Goal: Task Accomplishment & Management: Complete application form

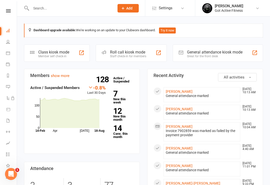
click at [227, 57] on div "Great for the front desk" at bounding box center [215, 57] width 56 height 4
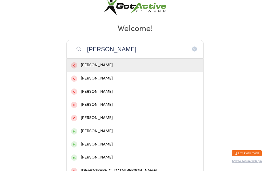
scroll to position [25, 0]
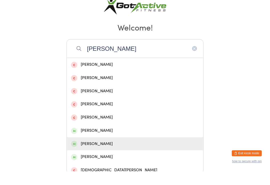
type input "[PERSON_NAME]"
click at [89, 154] on div "[PERSON_NAME]" at bounding box center [135, 157] width 128 height 7
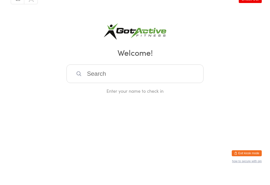
scroll to position [0, 0]
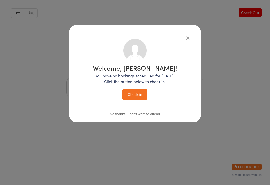
click at [141, 93] on button "Check in" at bounding box center [135, 95] width 25 height 10
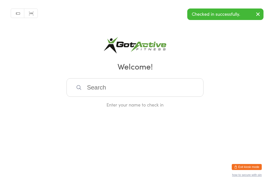
click at [252, 169] on button "Exit kiosk mode" at bounding box center [247, 167] width 30 height 6
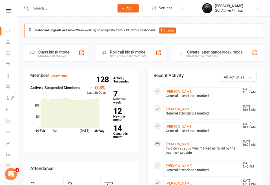
click at [257, 11] on link "James Hargreaves Got Active Fitness" at bounding box center [232, 8] width 60 height 10
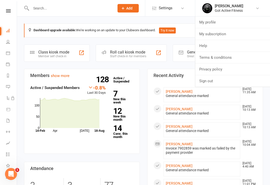
click at [220, 83] on link "Sign out" at bounding box center [232, 81] width 75 height 12
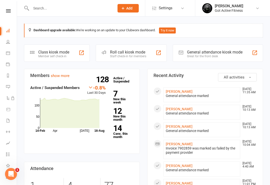
click at [124, 9] on icon at bounding box center [123, 8] width 5 height 5
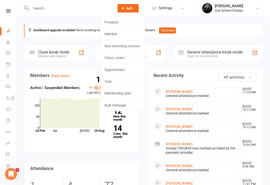
click at [122, 32] on link "Member" at bounding box center [123, 34] width 45 height 12
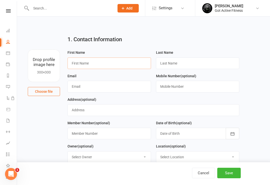
click at [80, 64] on input "text" at bounding box center [110, 64] width 84 height 12
type input "[PERSON_NAME]"
click at [200, 66] on input "text" at bounding box center [198, 64] width 84 height 12
type input "Gibbon"
click at [111, 89] on input "text" at bounding box center [110, 87] width 84 height 12
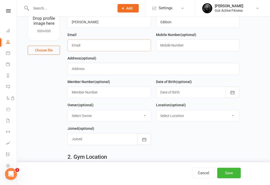
scroll to position [41, 0]
type input "[EMAIL_ADDRESS][DOMAIN_NAME]"
type input "0411256422"
click at [235, 93] on icon "button" at bounding box center [232, 92] width 5 height 5
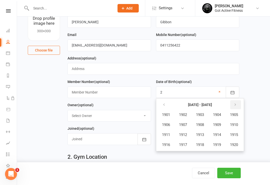
click at [237, 105] on icon "button" at bounding box center [236, 105] width 4 height 4
click at [239, 104] on button "button" at bounding box center [235, 104] width 11 height 9
click at [237, 105] on icon "button" at bounding box center [236, 105] width 4 height 4
click at [240, 105] on button "button" at bounding box center [235, 104] width 11 height 9
click at [187, 148] on button "1997" at bounding box center [183, 145] width 17 height 10
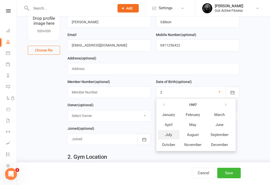
click at [174, 134] on button "July" at bounding box center [169, 135] width 22 height 10
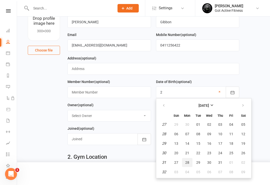
click at [190, 162] on button "28" at bounding box center [187, 162] width 11 height 9
type input "[DATE]"
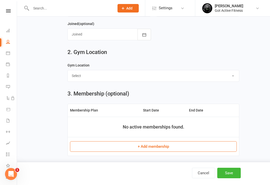
scroll to position [158, 0]
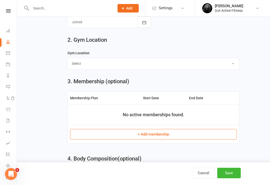
click at [217, 134] on button "+ Add membership" at bounding box center [153, 134] width 167 height 11
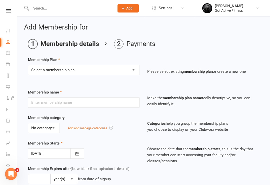
click at [39, 70] on select "Select a membership plan Create new Membership Plan DD - Gym (No Contract) Upfr…" at bounding box center [83, 70] width 111 height 10
select select "4"
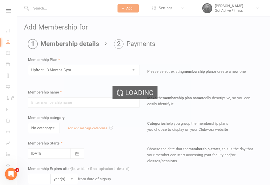
type input "Upfront - 3 Months Gym"
select select "0"
type input "3"
select select "2"
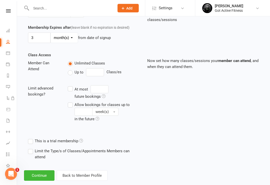
scroll to position [141, 0]
click at [33, 175] on button "Continue" at bounding box center [39, 175] width 31 height 11
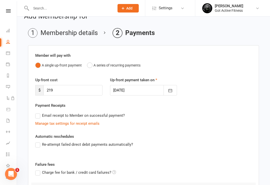
scroll to position [14, 0]
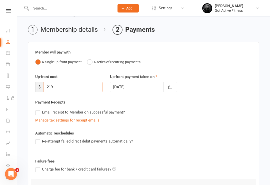
click at [56, 88] on input "219" at bounding box center [73, 87] width 59 height 11
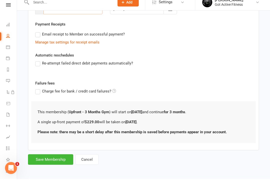
scroll to position [86, 0]
type input "229"
click at [41, 160] on button "Save Membership" at bounding box center [50, 165] width 45 height 11
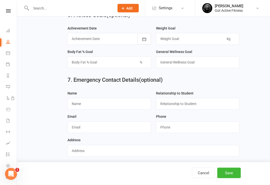
scroll to position [455, 0]
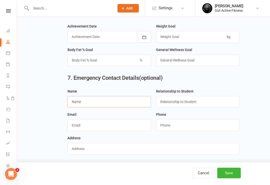
click at [79, 108] on input "text" at bounding box center [110, 102] width 84 height 12
click at [87, 103] on input "Narelle" at bounding box center [110, 102] width 84 height 12
type input "N"
type input "[PERSON_NAME]"
type input "W"
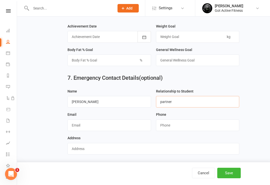
type input "partner"
type input "0428871909"
click at [75, 128] on input "text" at bounding box center [110, 126] width 84 height 12
type input "[EMAIL_ADDRESS][DOMAIN_NAME]"
click at [80, 152] on input "text" at bounding box center [154, 149] width 172 height 12
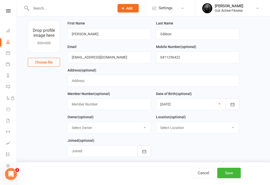
scroll to position [26, 0]
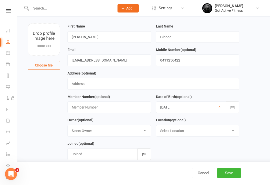
type input "[STREET_ADDRESS]"
click at [83, 106] on input "text" at bounding box center [110, 108] width 84 height 12
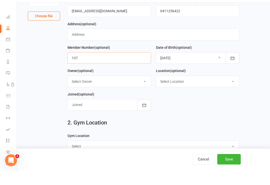
scroll to position [82, 0]
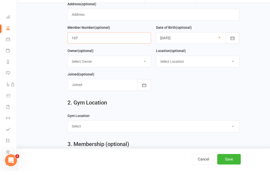
type input "137"
click at [142, 70] on select "Select Owner [PERSON_NAME] [PERSON_NAME] [PERSON_NAME] [PERSON_NAME]" at bounding box center [109, 75] width 83 height 11
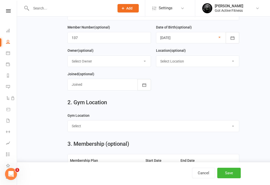
select select "3"
click at [214, 66] on select "Select Location Example Room (Rename me!) Gym - Gin Gin Gym - MPB" at bounding box center [197, 61] width 83 height 11
select select "1"
click at [143, 87] on icon "button" at bounding box center [144, 84] width 4 height 3
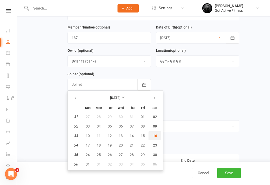
click at [156, 137] on span "16" at bounding box center [155, 136] width 4 height 4
type input "[DATE]"
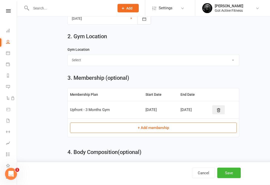
scroll to position [169, 0]
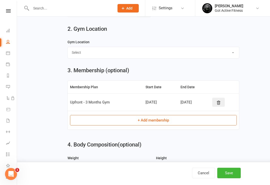
click at [218, 54] on select "Select Gin [PERSON_NAME][GEOGRAPHIC_DATA]" at bounding box center [153, 52] width 171 height 11
select select "Gin Gin"
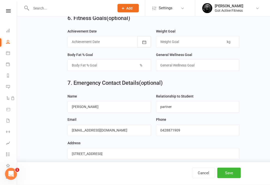
scroll to position [455, 0]
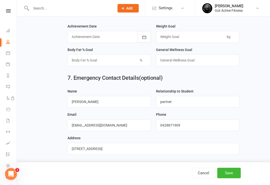
click at [236, 178] on button "Save" at bounding box center [229, 173] width 24 height 11
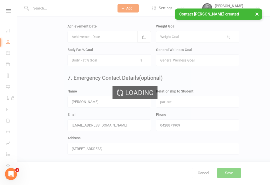
scroll to position [0, 0]
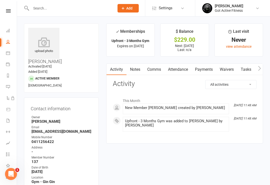
click at [131, 6] on span "Add" at bounding box center [129, 8] width 6 height 4
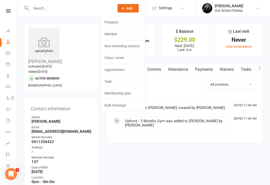
click at [125, 33] on link "Member" at bounding box center [123, 34] width 45 height 12
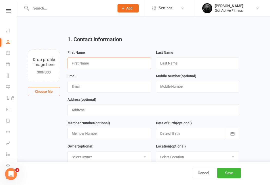
click at [122, 58] on input "text" at bounding box center [110, 64] width 84 height 12
type input "[PERSON_NAME]"
click at [196, 64] on input "text" at bounding box center [198, 64] width 84 height 12
type input "Intervera"
click at [88, 86] on input "text" at bounding box center [110, 87] width 84 height 12
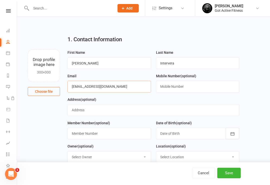
type input "[EMAIL_ADDRESS][DOMAIN_NAME]"
click at [191, 87] on input "text" at bounding box center [198, 87] width 84 height 12
type input "0428871909"
click at [130, 105] on input "text" at bounding box center [154, 110] width 172 height 12
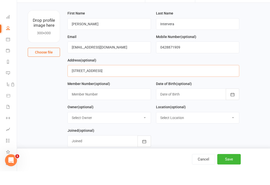
scroll to position [35, 0]
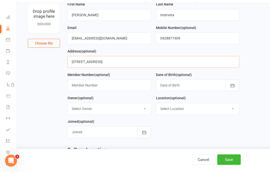
type input "[STREET_ADDRESS]"
click at [186, 93] on div at bounding box center [198, 99] width 84 height 12
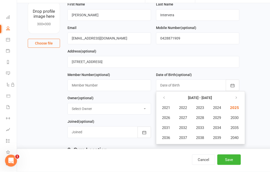
scroll to position [48, 0]
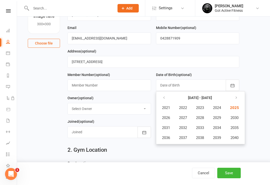
click at [193, 86] on div at bounding box center [198, 86] width 84 height 12
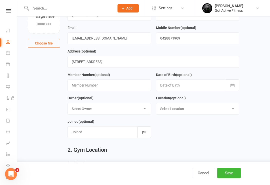
click at [232, 85] on icon "button" at bounding box center [233, 85] width 4 height 3
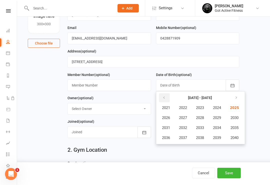
click at [164, 96] on button "button" at bounding box center [164, 97] width 11 height 9
click at [161, 97] on button "button" at bounding box center [164, 97] width 11 height 9
click at [219, 138] on span "1999" at bounding box center [217, 138] width 8 height 5
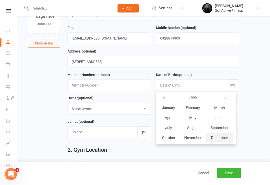
click at [216, 139] on span "December" at bounding box center [219, 138] width 17 height 5
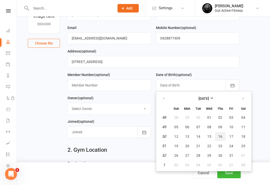
click at [222, 136] on span "16" at bounding box center [220, 137] width 4 height 4
type input "[DATE]"
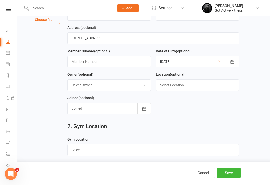
scroll to position [71, 0]
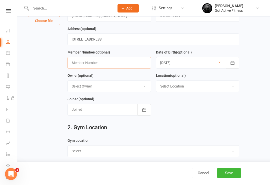
click at [83, 64] on input "text" at bounding box center [110, 63] width 84 height 12
type input "140"
click at [114, 88] on select "Select Owner [PERSON_NAME] [PERSON_NAME] [PERSON_NAME] [PERSON_NAME]" at bounding box center [109, 86] width 83 height 11
select select "3"
click at [145, 113] on icon "button" at bounding box center [144, 110] width 5 height 5
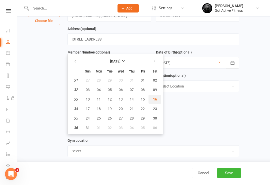
click at [154, 100] on span "16" at bounding box center [155, 99] width 4 height 4
type input "[DATE]"
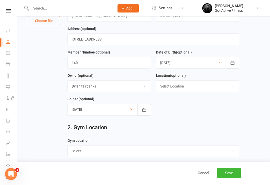
click at [220, 87] on select "Select Location Example Room (Rename me!) Gym - Gin Gin Gym - MPB" at bounding box center [197, 86] width 83 height 11
select select "1"
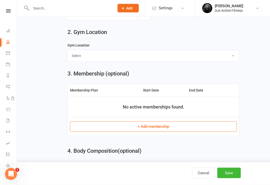
click at [216, 58] on select "Select Gin [PERSON_NAME][GEOGRAPHIC_DATA]" at bounding box center [153, 56] width 171 height 11
select select "Gin Gin"
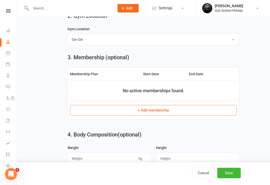
scroll to position [187, 0]
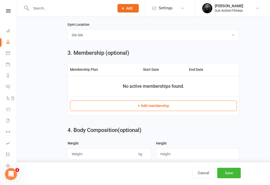
click at [181, 107] on button "+ Add membership" at bounding box center [153, 106] width 167 height 11
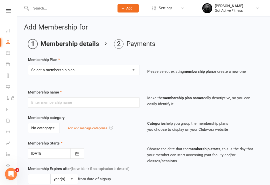
click at [108, 67] on select "Select a membership plan Create new Membership Plan DD - Gym (No Contract) Upfr…" at bounding box center [83, 70] width 111 height 10
select select "4"
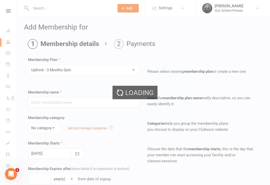
type input "Upfront - 3 Months Gym"
select select "0"
type input "3"
select select "2"
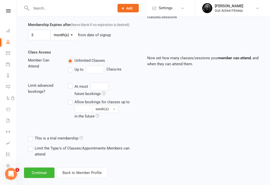
scroll to position [148, 0]
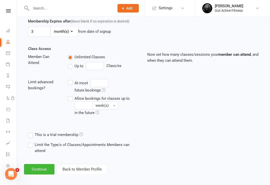
click at [34, 170] on button "Continue" at bounding box center [39, 169] width 31 height 11
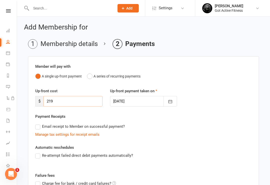
click at [86, 97] on input "219" at bounding box center [73, 101] width 59 height 11
click at [70, 101] on input "219" at bounding box center [73, 101] width 59 height 11
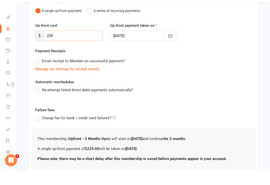
scroll to position [91, 0]
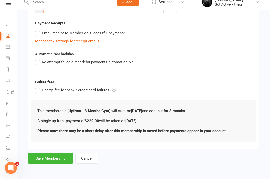
type input "229"
click at [39, 159] on button "Save Membership" at bounding box center [50, 164] width 45 height 11
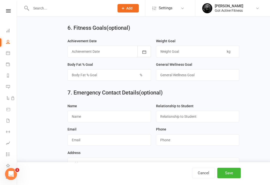
scroll to position [455, 0]
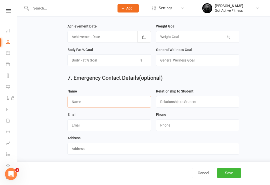
click at [140, 101] on input "text" at bounding box center [110, 102] width 84 height 12
type input "[PERSON_NAME]"
click at [94, 129] on input "text" at bounding box center [110, 126] width 84 height 12
type input "[EMAIL_ADDRESS][DOMAIN_NAME]"
click at [172, 126] on input "string" at bounding box center [198, 126] width 84 height 12
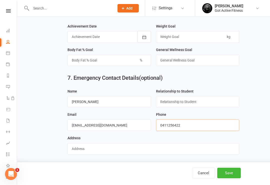
scroll to position [462, 0]
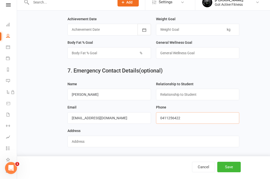
type input "0411256422"
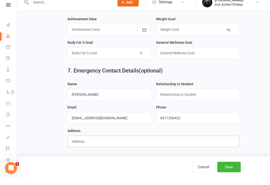
click at [99, 142] on input "text" at bounding box center [154, 148] width 172 height 12
type input "[STREET_ADDRESS]"
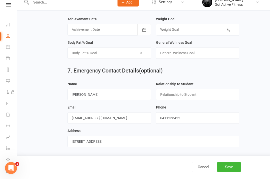
click at [230, 168] on button "Save" at bounding box center [229, 173] width 24 height 11
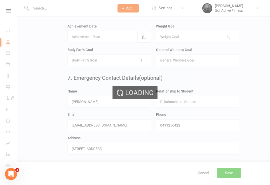
scroll to position [0, 0]
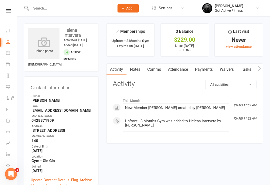
click at [8, 12] on icon at bounding box center [8, 10] width 5 height 3
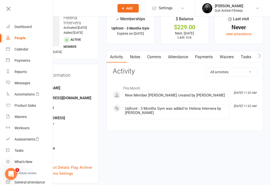
scroll to position [75, 0]
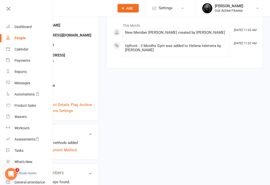
click at [9, 7] on icon at bounding box center [8, 8] width 7 height 7
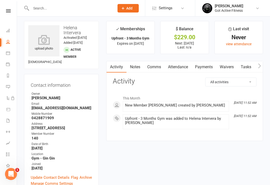
scroll to position [0, 0]
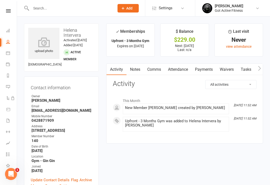
click at [5, 12] on link at bounding box center [8, 10] width 18 height 3
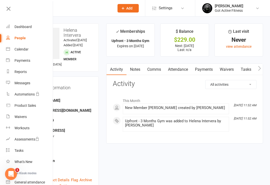
click at [11, 9] on icon at bounding box center [8, 8] width 7 height 7
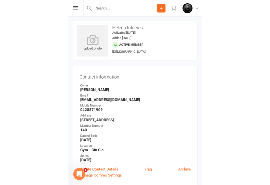
scroll to position [8, 0]
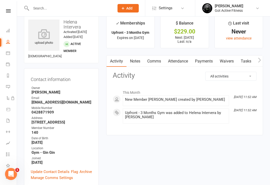
click at [4, 10] on link at bounding box center [8, 10] width 18 height 3
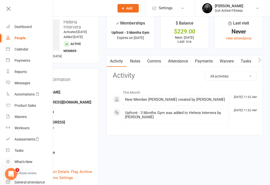
click at [17, 25] on div "Dashboard" at bounding box center [23, 27] width 17 height 4
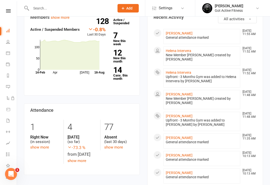
scroll to position [60, 0]
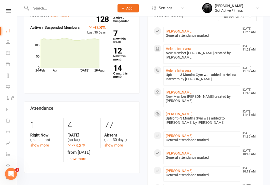
click at [180, 94] on link "[PERSON_NAME]" at bounding box center [179, 93] width 27 height 4
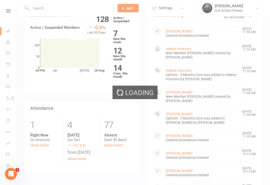
scroll to position [60, 0]
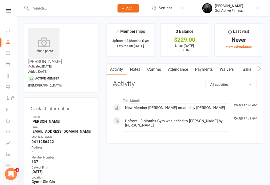
click at [10, 11] on icon at bounding box center [8, 10] width 5 height 3
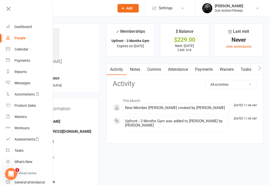
click at [21, 25] on link "Dashboard" at bounding box center [29, 26] width 47 height 11
